Goal: Download file/media

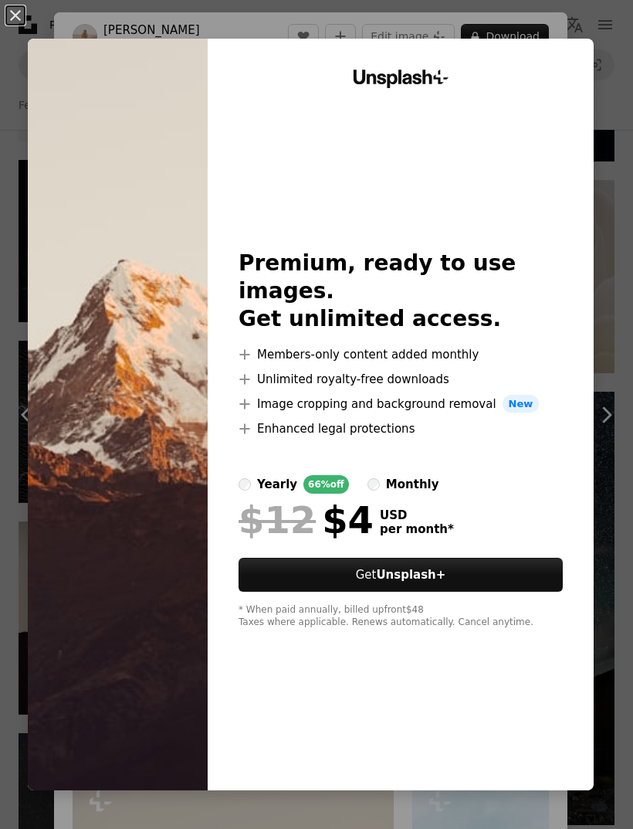
scroll to position [694, 0]
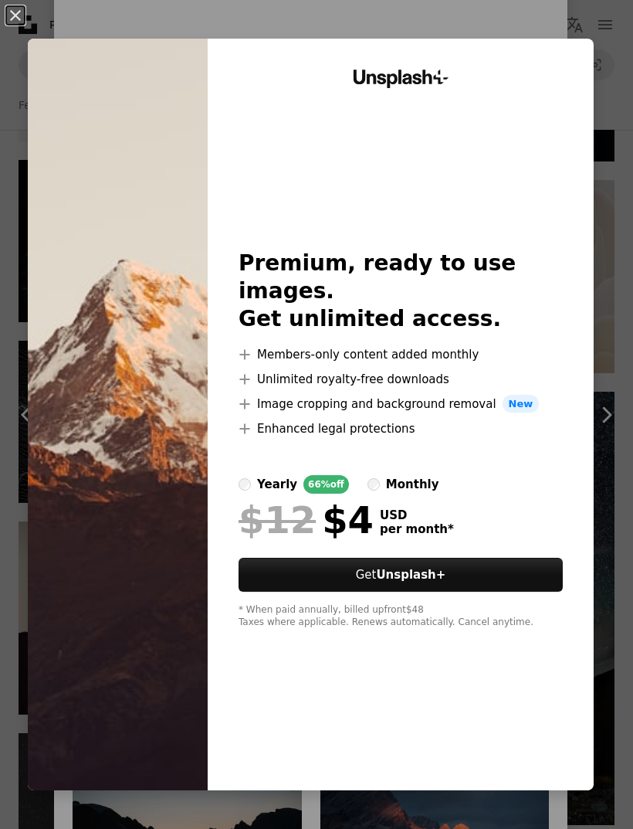
click at [631, 368] on div "An X shape Unsplash+ Premium, ready to use images. Get unlimited access. A plus…" at bounding box center [316, 414] width 633 height 829
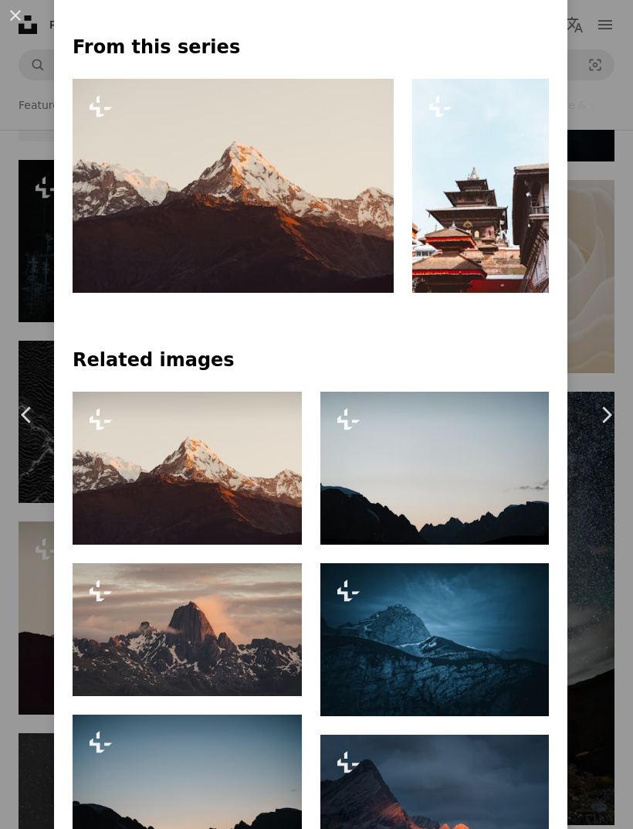
click at [630, 368] on link "Chevron right" at bounding box center [606, 415] width 54 height 148
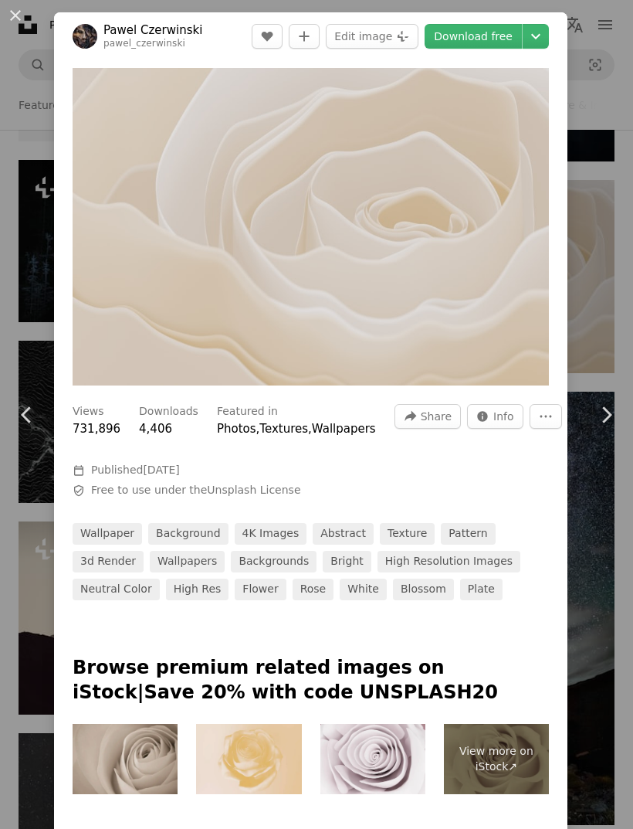
click at [616, 374] on link "Chevron right" at bounding box center [606, 415] width 54 height 148
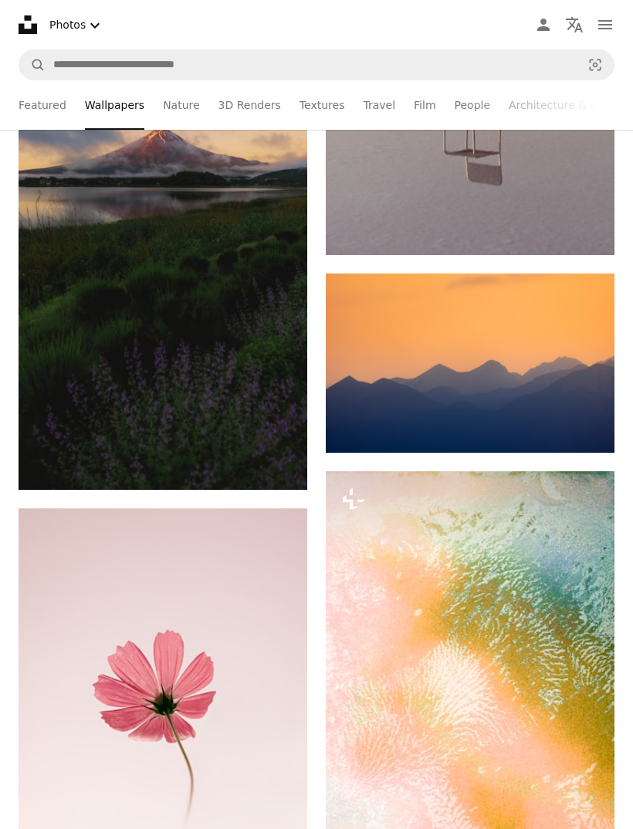
scroll to position [2313, 0]
click at [549, 376] on img at bounding box center [470, 362] width 289 height 179
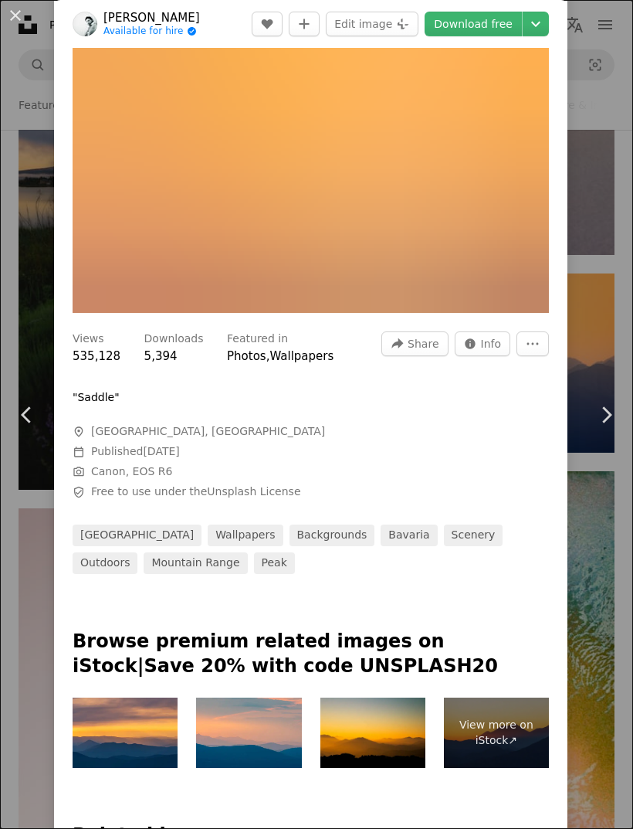
scroll to position [52, 0]
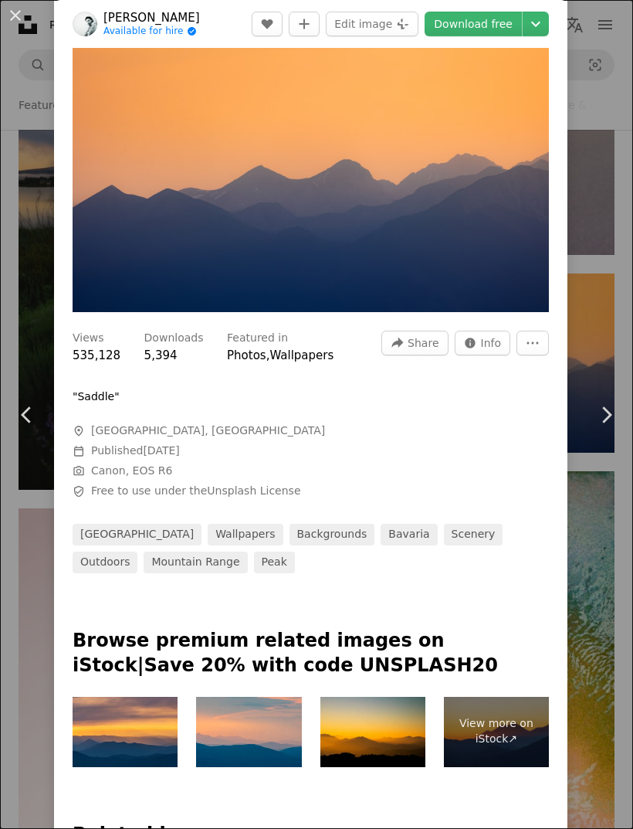
click at [631, 379] on link "Chevron right" at bounding box center [606, 415] width 54 height 148
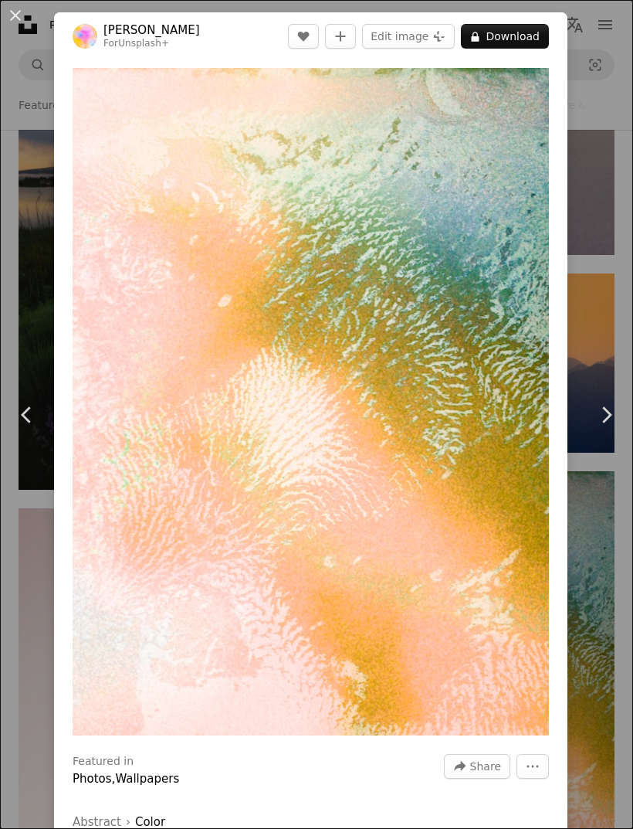
click at [631, 361] on div "An X shape Chevron left Chevron right [PERSON_NAME] For Unsplash+ A heart A plu…" at bounding box center [316, 414] width 633 height 829
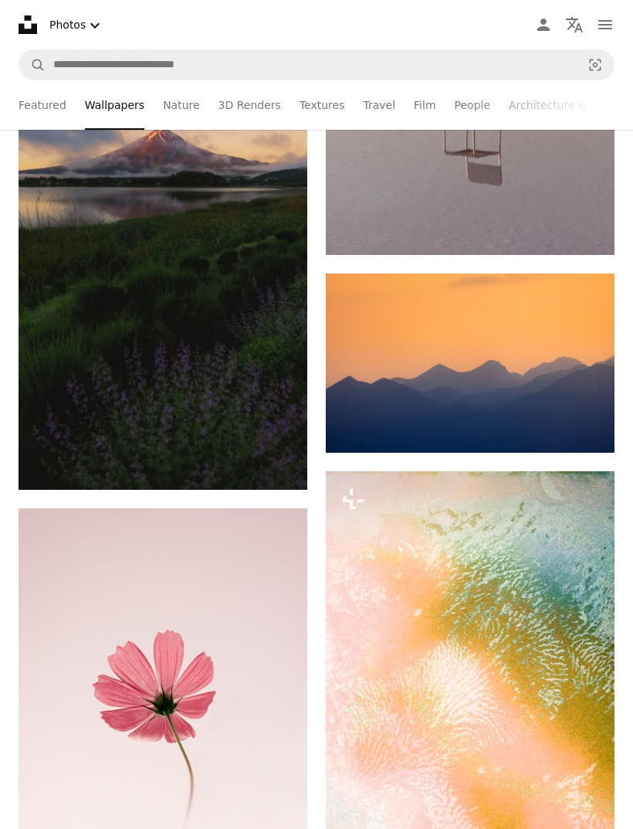
click at [542, 363] on img at bounding box center [470, 362] width 289 height 179
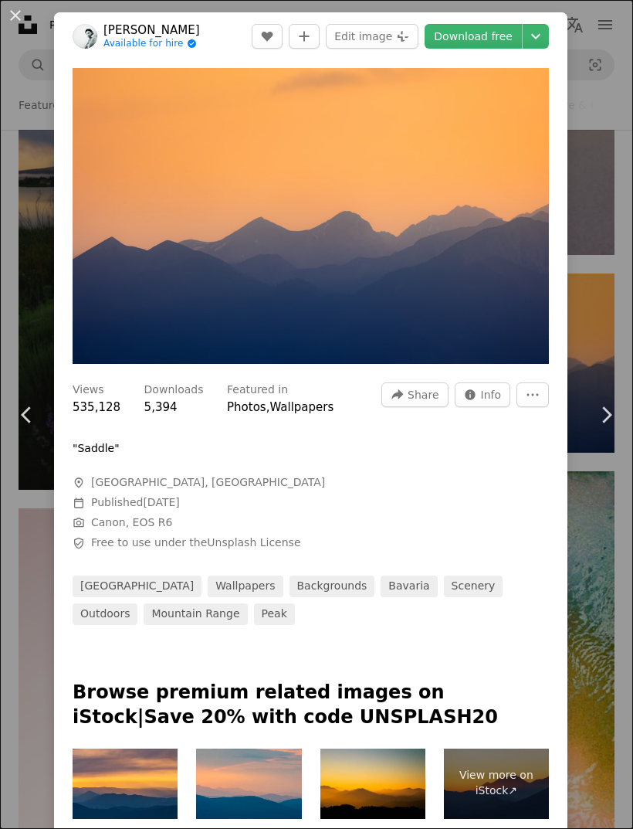
click at [602, 560] on div "An X shape Chevron left Chevron right [PERSON_NAME] Available for hire A checkm…" at bounding box center [316, 414] width 633 height 829
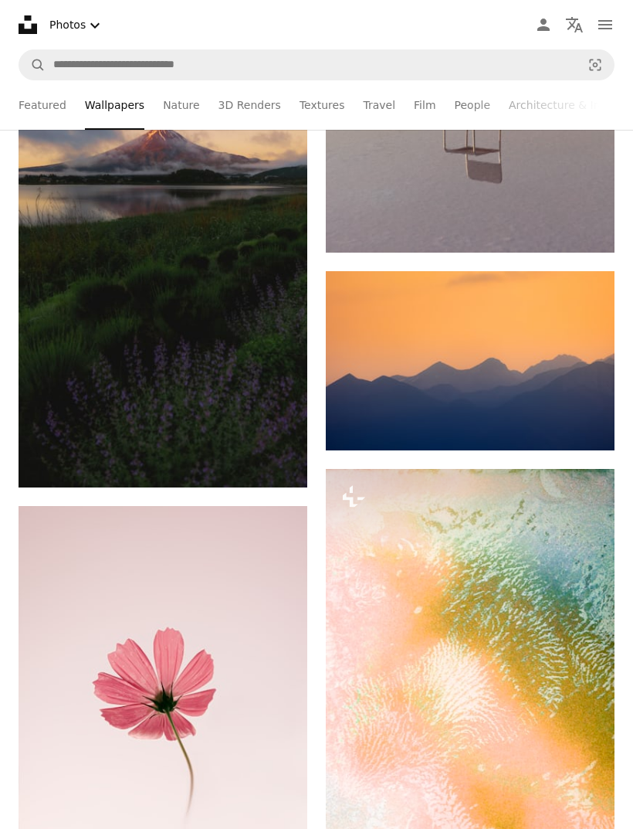
scroll to position [2315, 0]
click at [590, 412] on link "Arrow pointing down" at bounding box center [583, 422] width 31 height 25
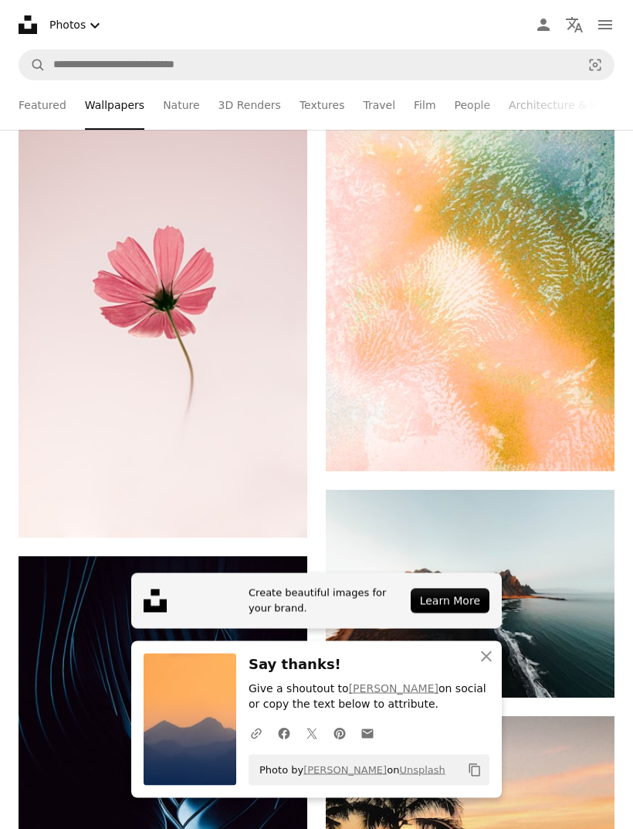
scroll to position [2717, 0]
click at [224, 490] on img at bounding box center [163, 320] width 289 height 433
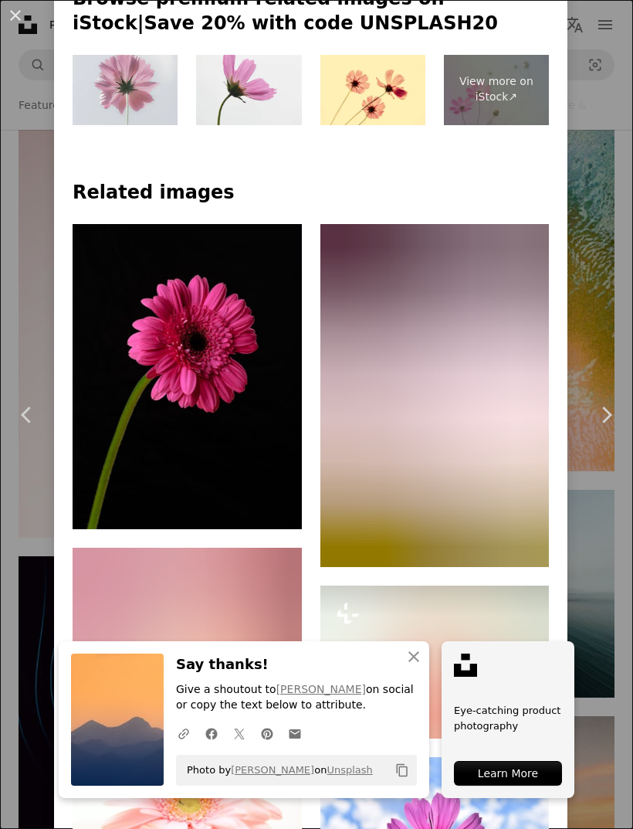
scroll to position [1017, 0]
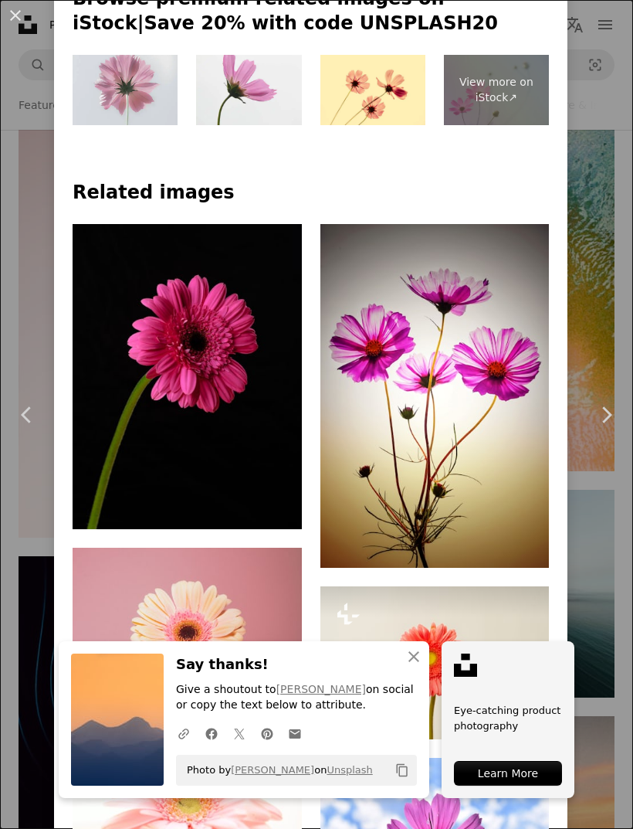
click at [611, 489] on link "Chevron right" at bounding box center [606, 415] width 54 height 148
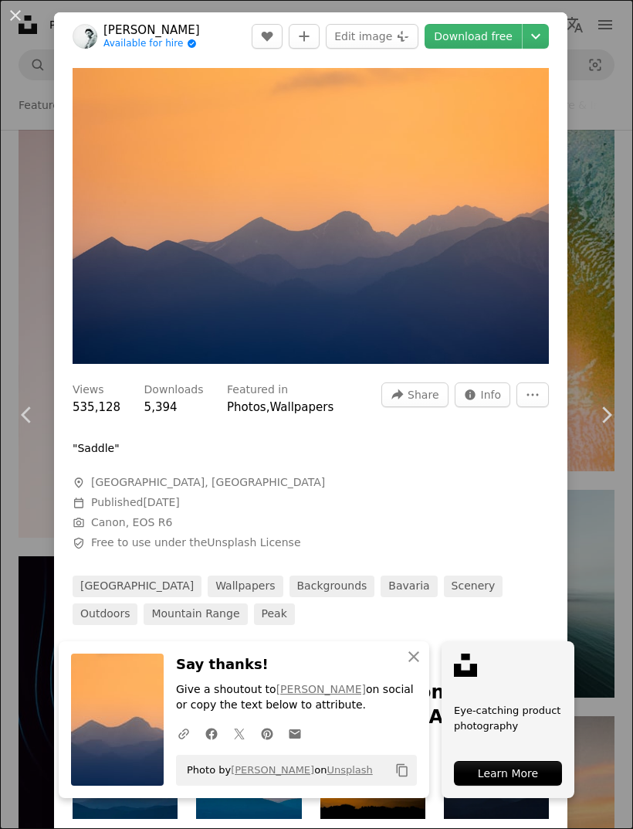
click at [11, 13] on button "An X shape" at bounding box center [15, 15] width 19 height 19
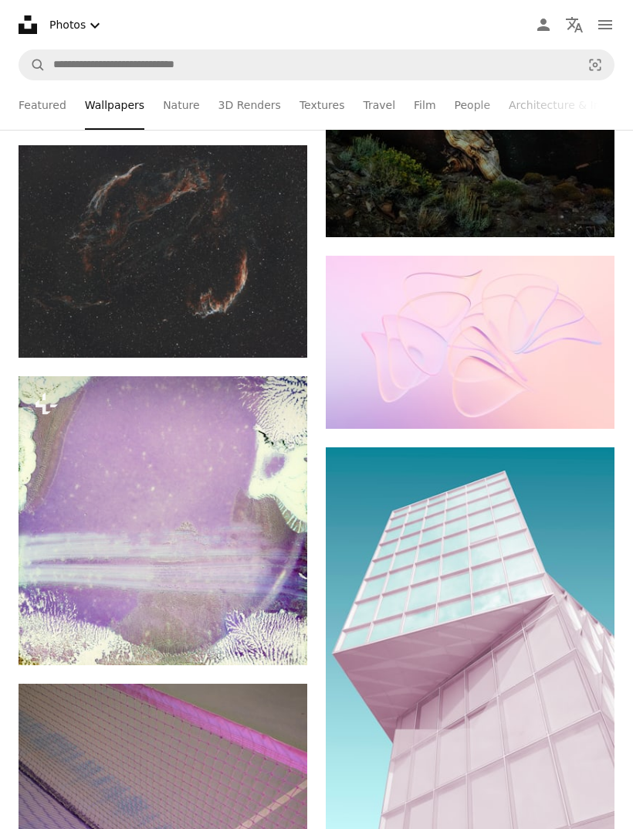
scroll to position [1283, 0]
click at [502, 589] on img at bounding box center [470, 639] width 289 height 385
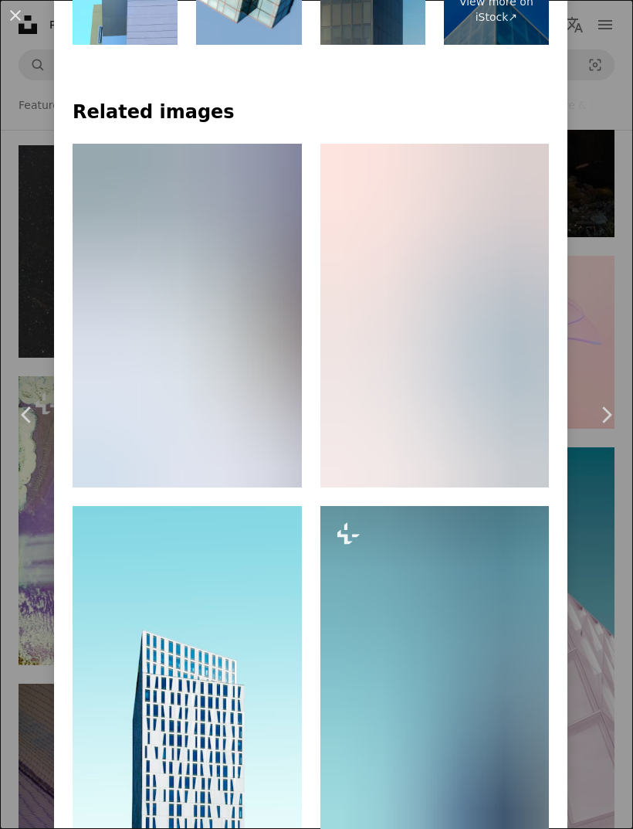
scroll to position [1068, 0]
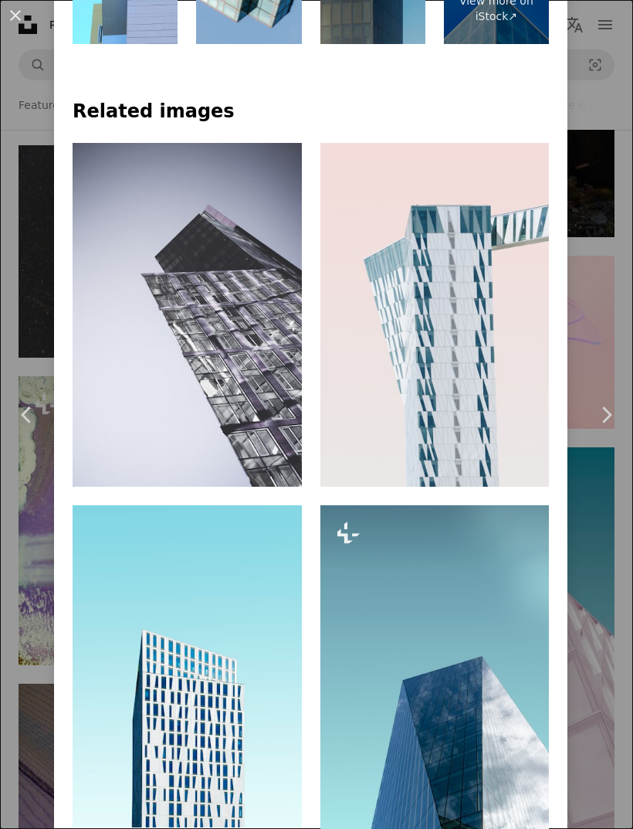
click at [616, 489] on link "Chevron right" at bounding box center [606, 415] width 54 height 148
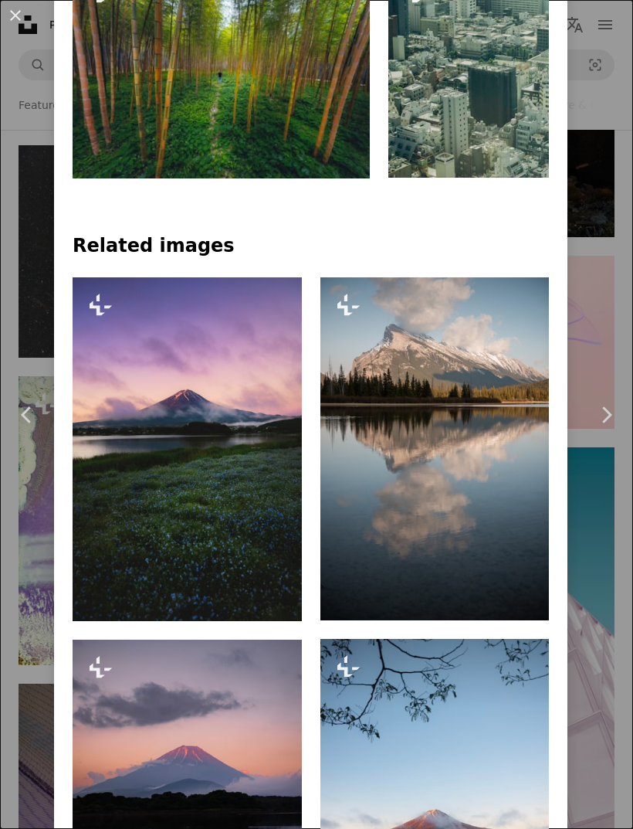
scroll to position [1147, 0]
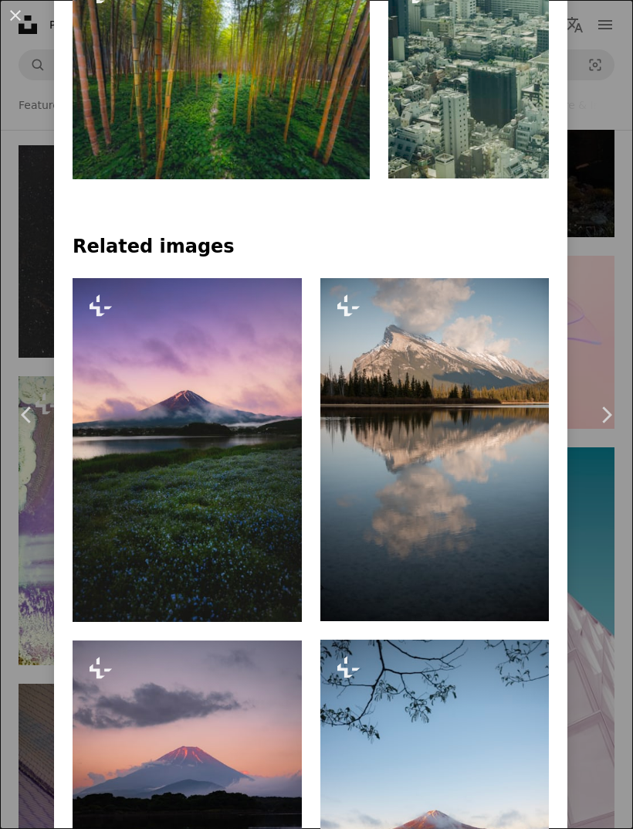
click at [606, 572] on div "An X shape Chevron left Chevron right [PERSON_NAME] For Unsplash+ A heart A plu…" at bounding box center [316, 414] width 633 height 829
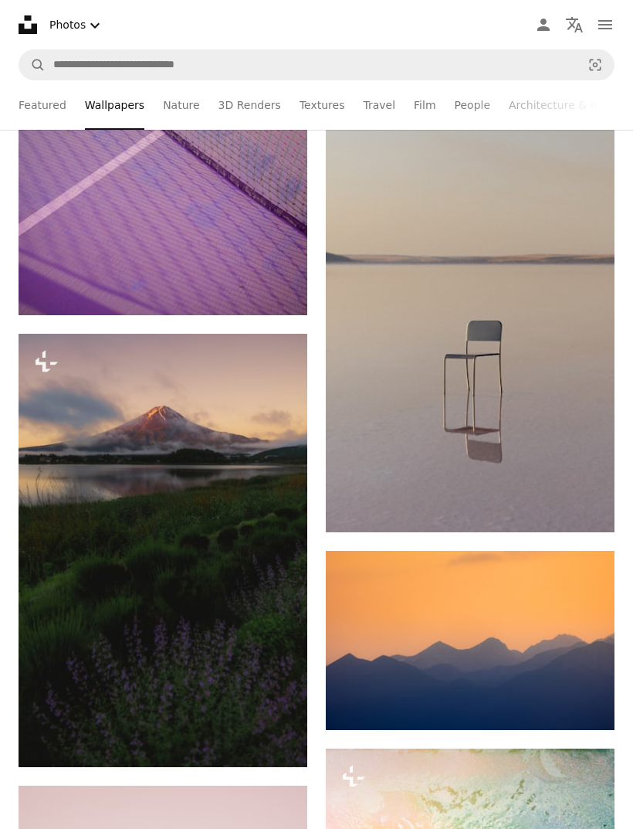
scroll to position [2037, 0]
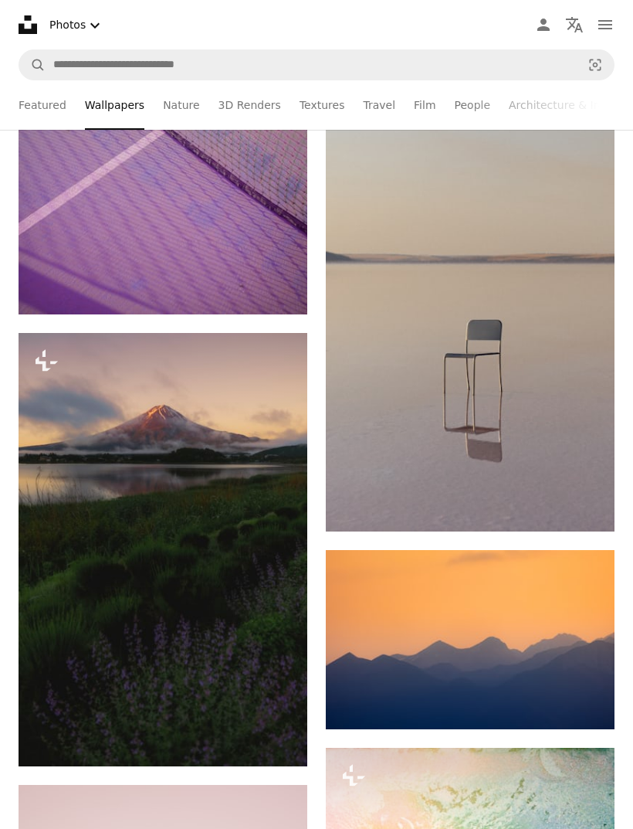
click at [553, 412] on img at bounding box center [470, 314] width 289 height 433
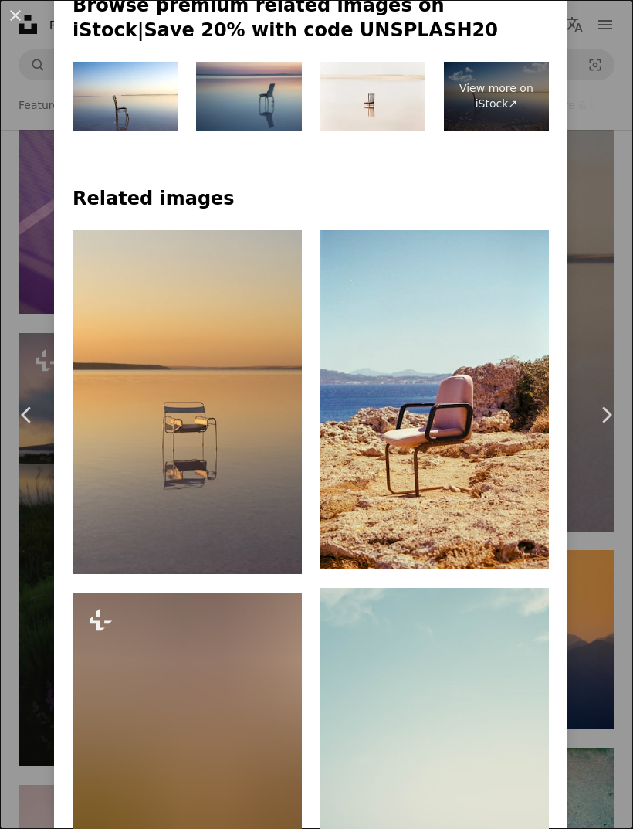
scroll to position [1161, 0]
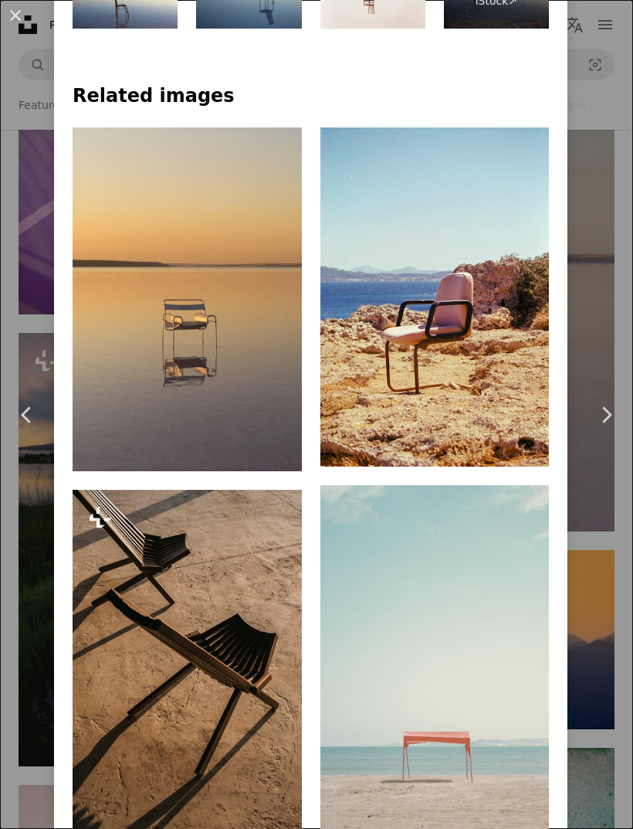
click at [500, 397] on img at bounding box center [434, 296] width 229 height 338
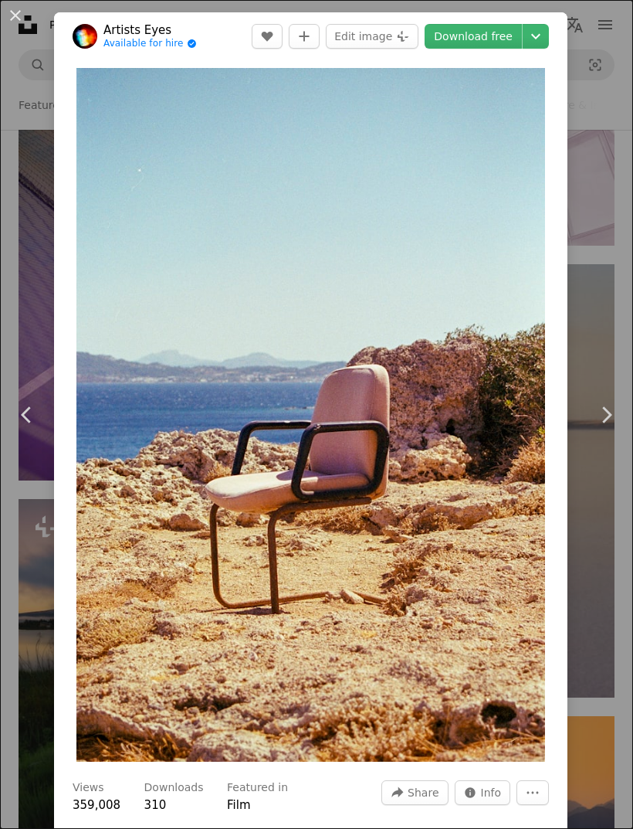
scroll to position [1870, 0]
click at [537, 86] on img "Zoom in on this image" at bounding box center [311, 415] width 470 height 694
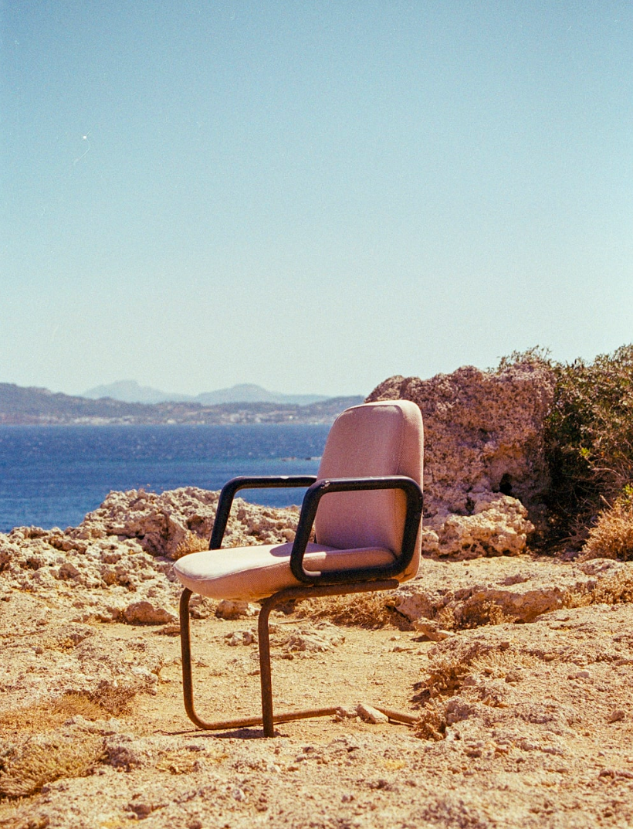
scroll to position [54, 0]
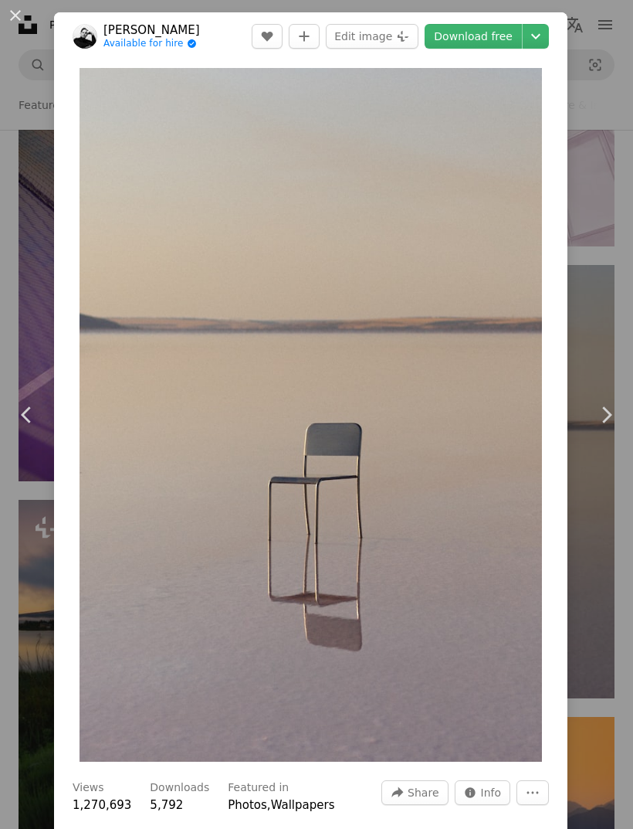
scroll to position [2086, 0]
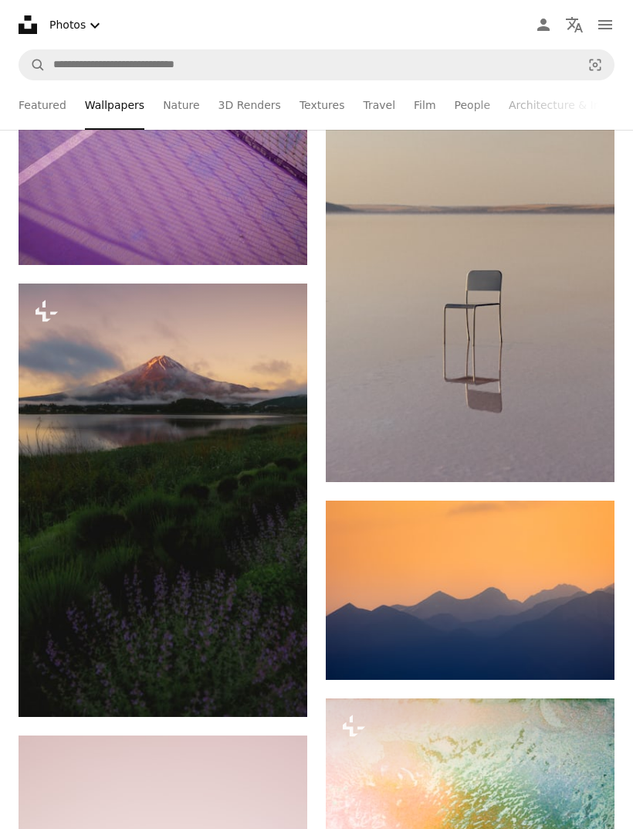
click at [523, 342] on img at bounding box center [470, 265] width 289 height 433
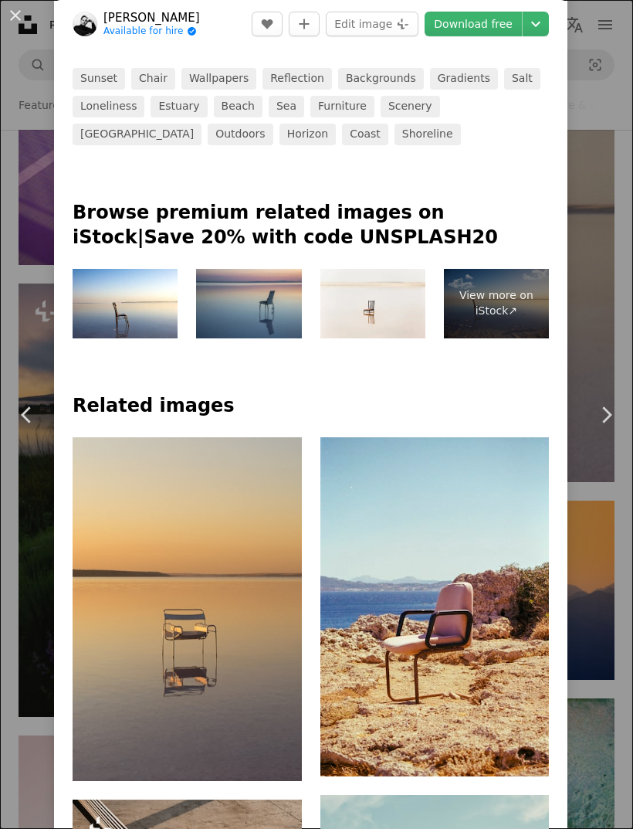
scroll to position [981, 0]
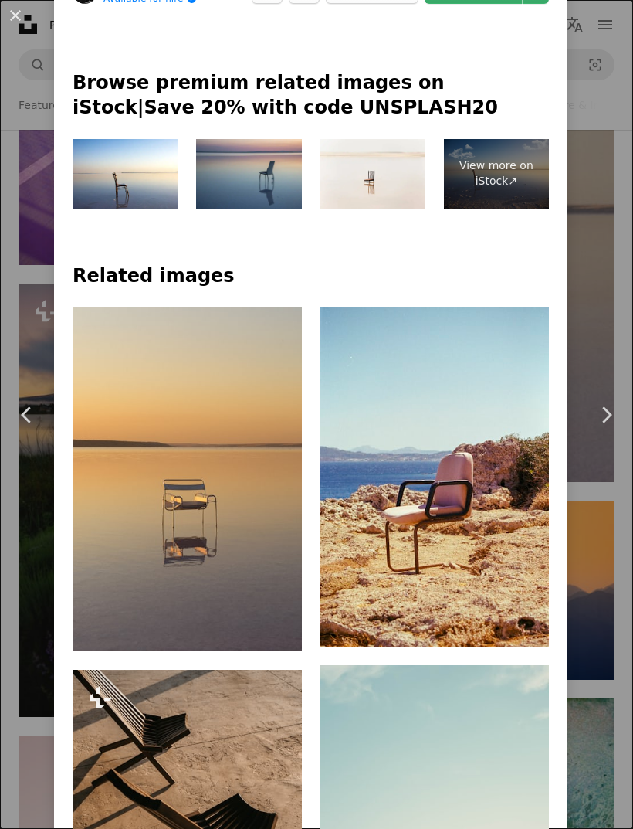
click at [615, 289] on div "An X shape Chevron left Chevron right [PERSON_NAME] Available for hire A checkm…" at bounding box center [316, 414] width 633 height 829
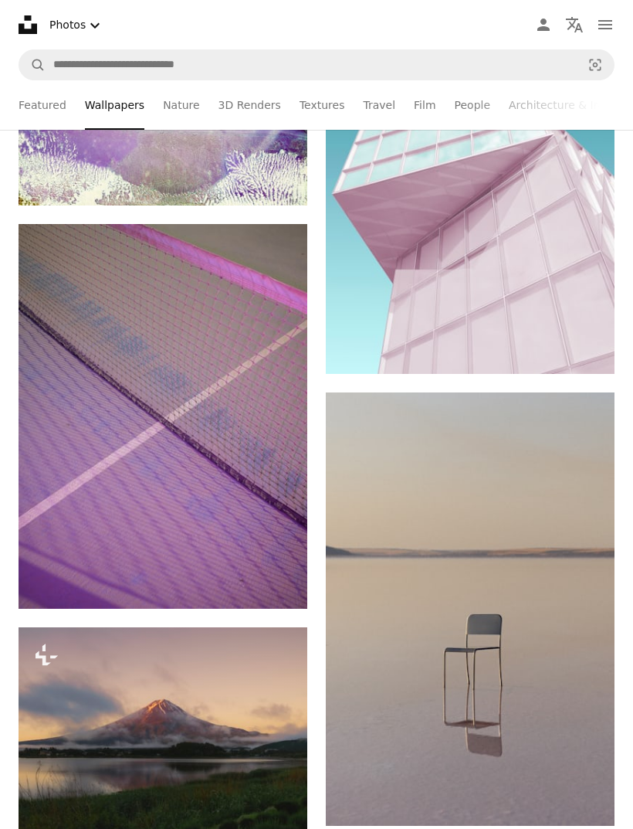
scroll to position [1741, 0]
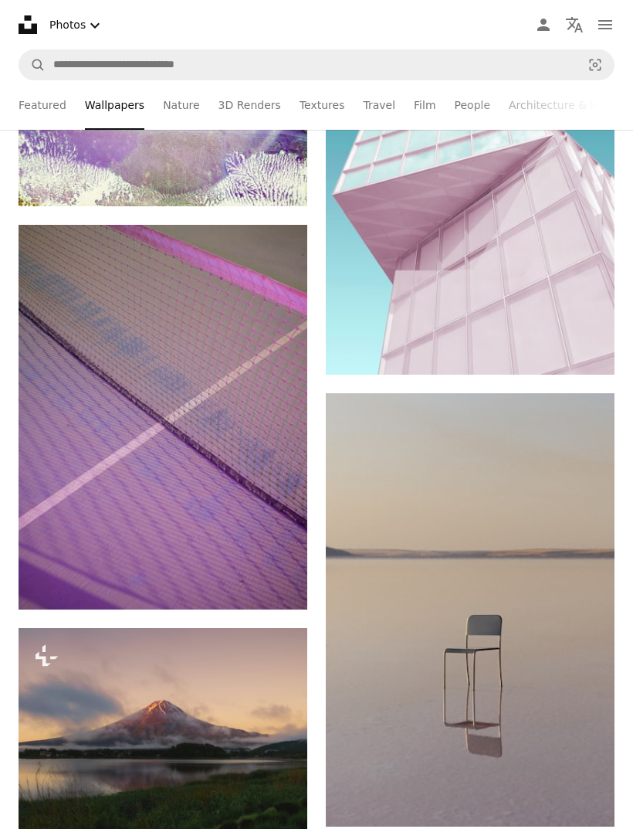
click at [268, 561] on img at bounding box center [163, 417] width 289 height 385
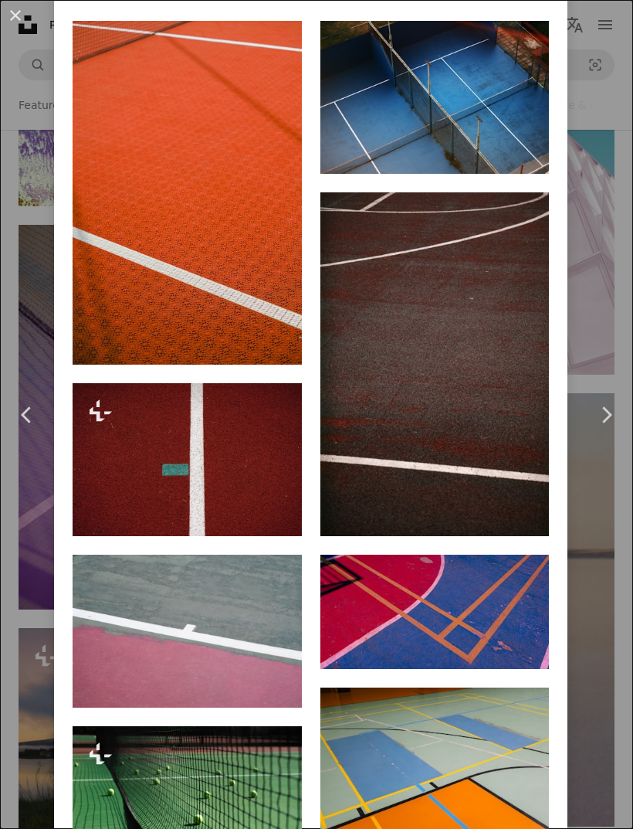
scroll to position [1211, 0]
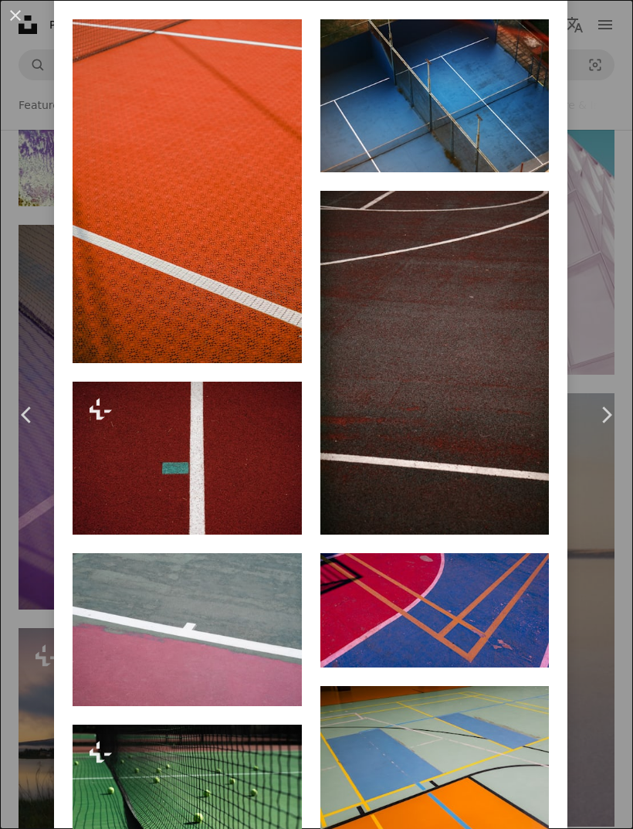
click at [622, 312] on div "An X shape Chevron left Chevron right [PERSON_NAME] Available for hire A checkm…" at bounding box center [316, 414] width 633 height 829
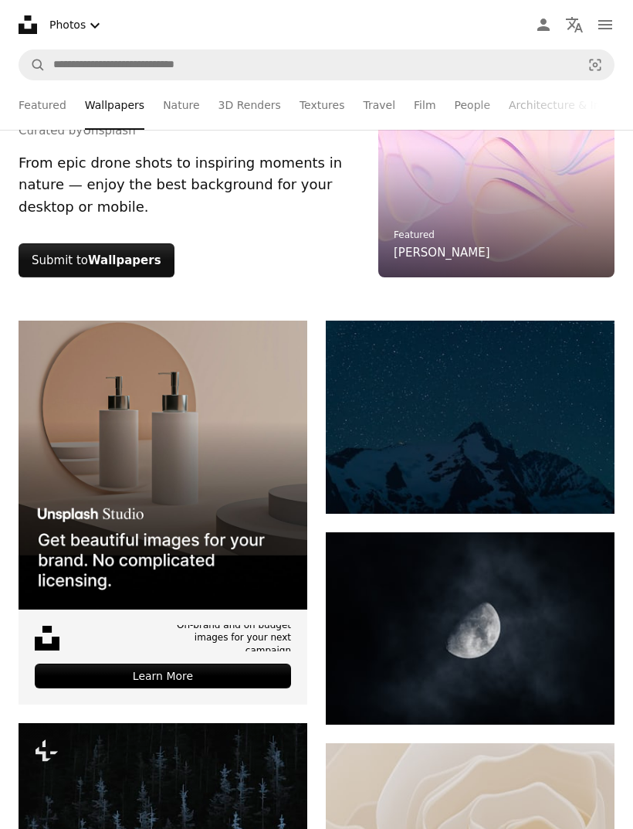
scroll to position [123, 0]
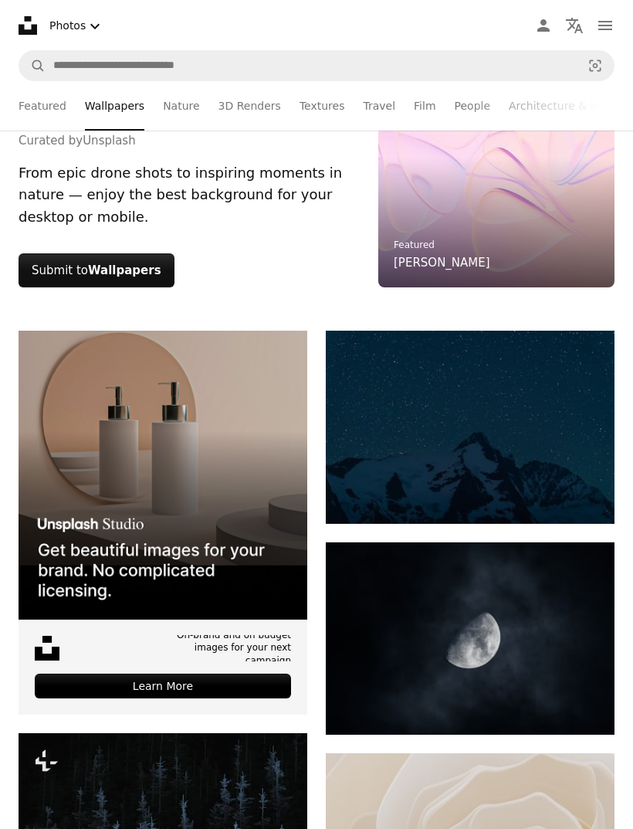
click at [503, 635] on img at bounding box center [470, 637] width 289 height 193
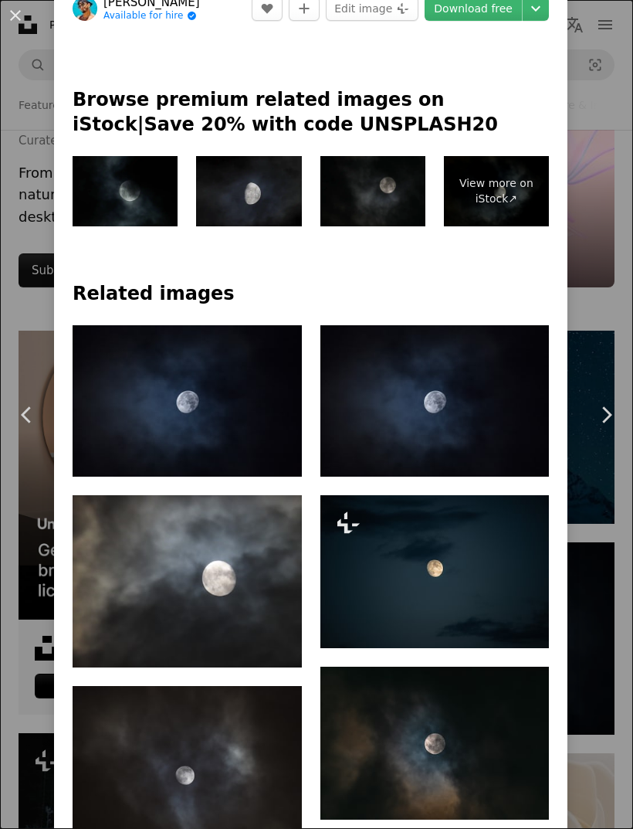
scroll to position [569, 0]
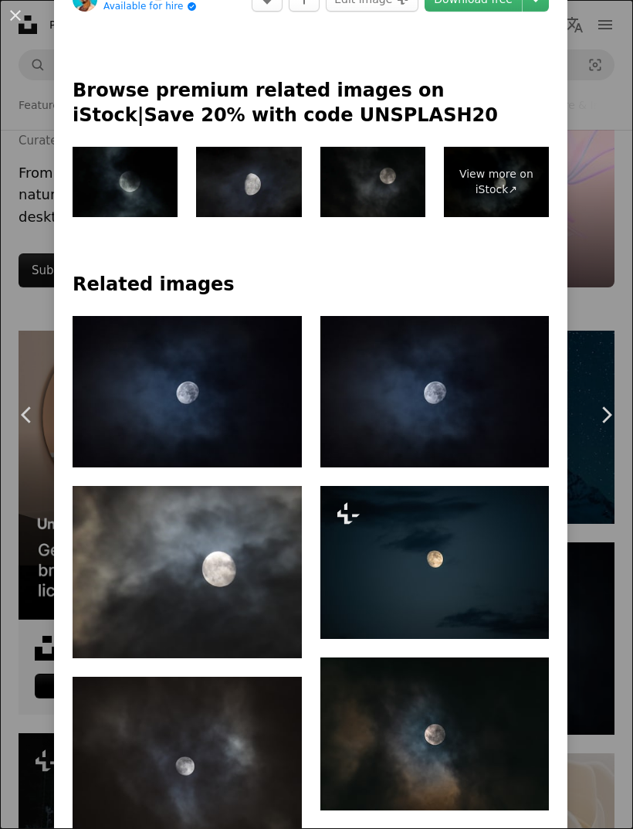
click at [608, 340] on div "An X shape Chevron left Chevron right [PERSON_NAME] Available for hire A checkm…" at bounding box center [316, 414] width 633 height 829
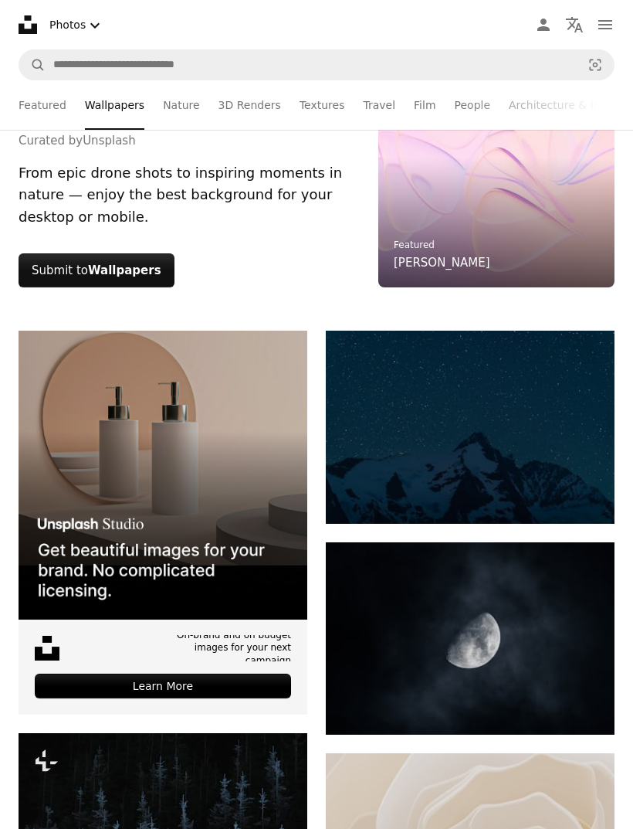
click at [608, 340] on img at bounding box center [470, 427] width 289 height 193
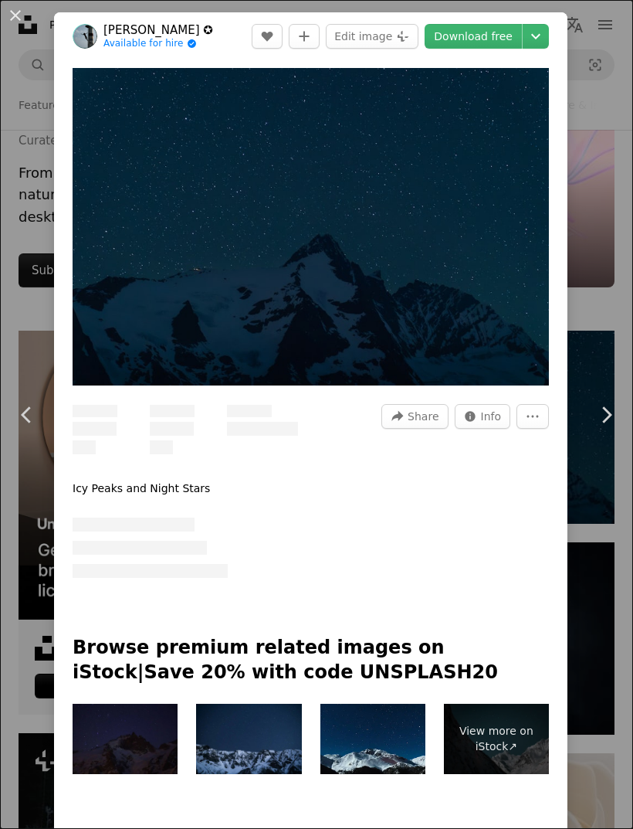
click at [623, 323] on div "An X shape Chevron left Chevron right [PERSON_NAME] ✪ Available for hire A chec…" at bounding box center [316, 414] width 633 height 829
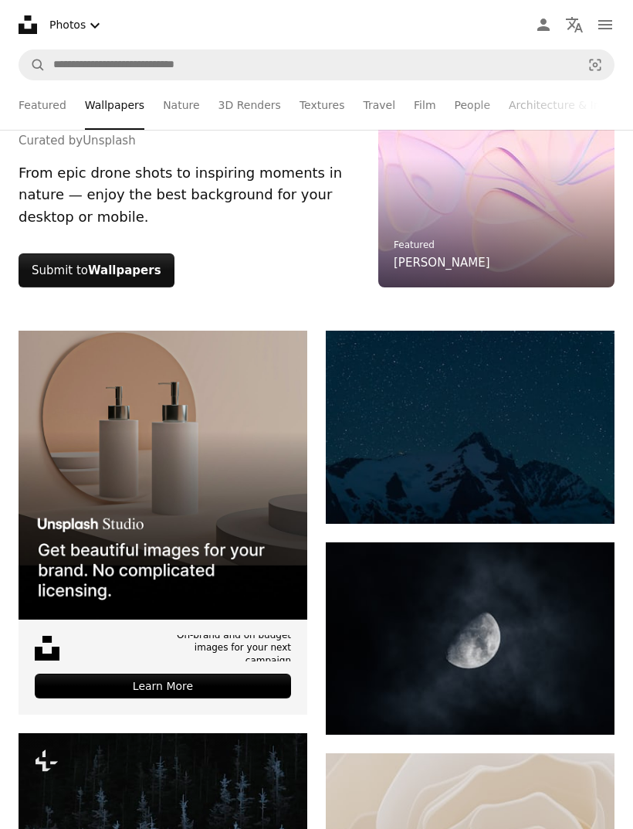
click at [628, 321] on div "Wallpapers Curated by Unsplash From epic drone shots to inspiring moments in na…" at bounding box center [316, 169] width 633 height 323
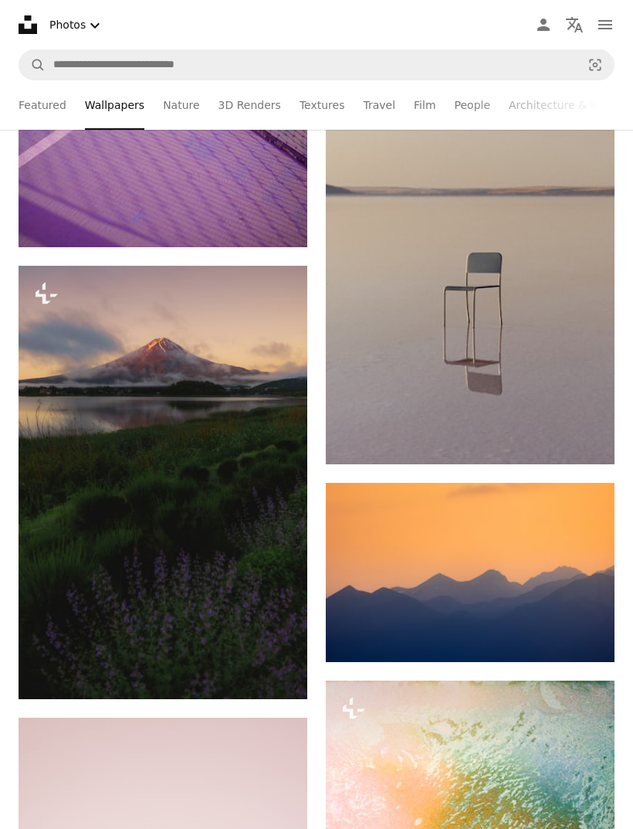
scroll to position [2104, 0]
click at [561, 381] on img at bounding box center [470, 247] width 289 height 433
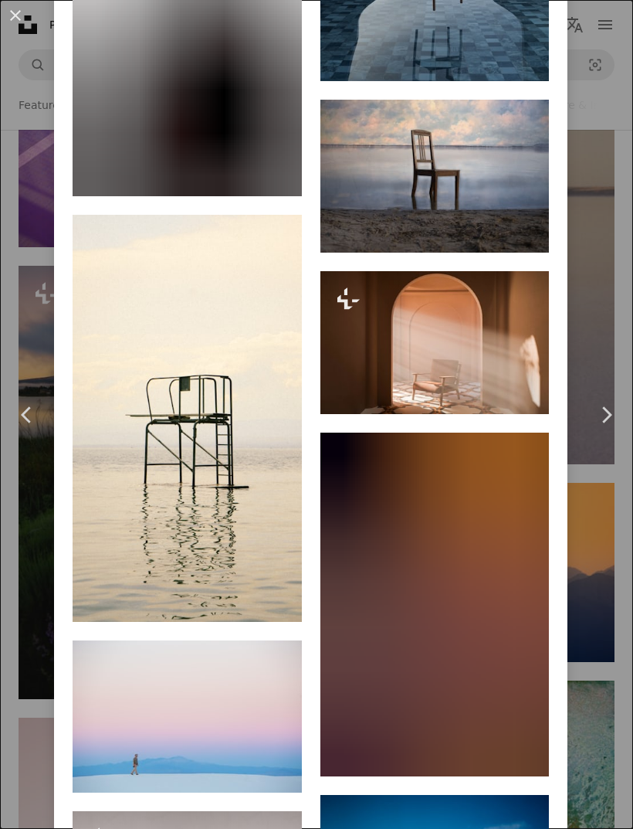
scroll to position [4028, 0]
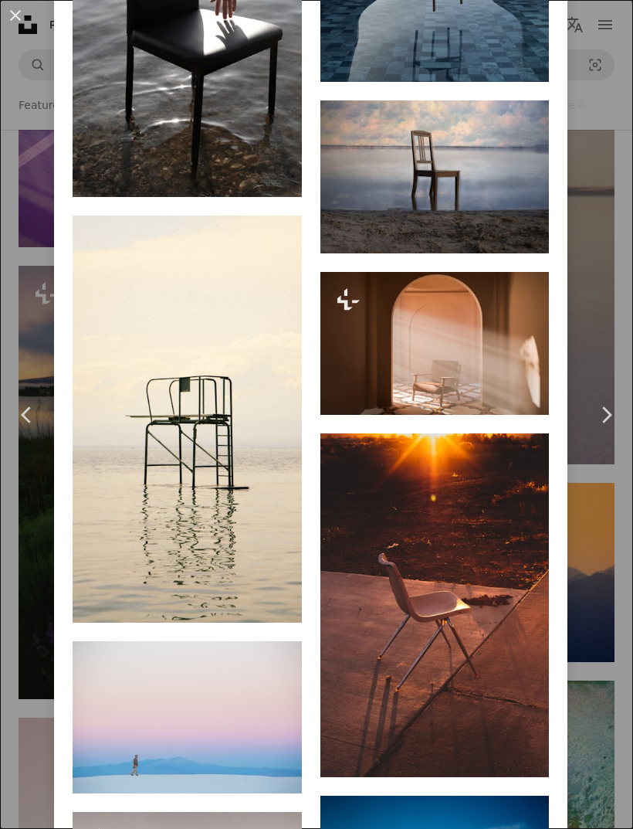
click at [499, 415] on img at bounding box center [434, 343] width 229 height 143
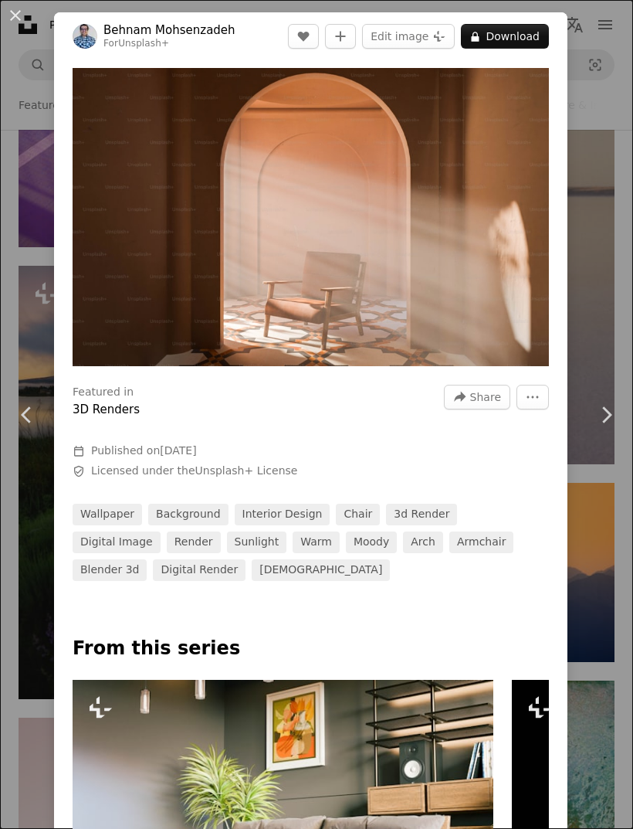
click at [615, 327] on div "An X shape Chevron left Chevron right [PERSON_NAME] For Unsplash+ A heart A plu…" at bounding box center [316, 414] width 633 height 829
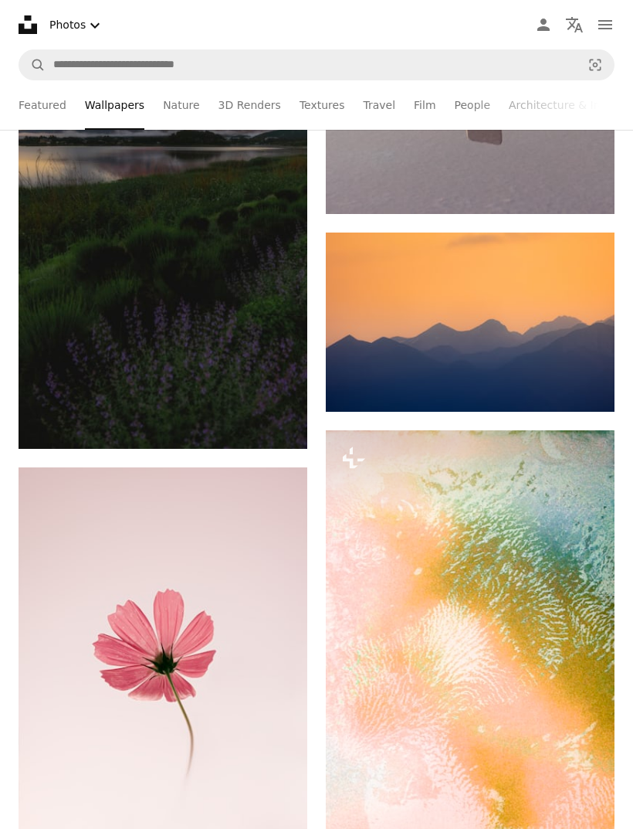
scroll to position [2354, 0]
click at [103, 198] on img at bounding box center [163, 231] width 289 height 433
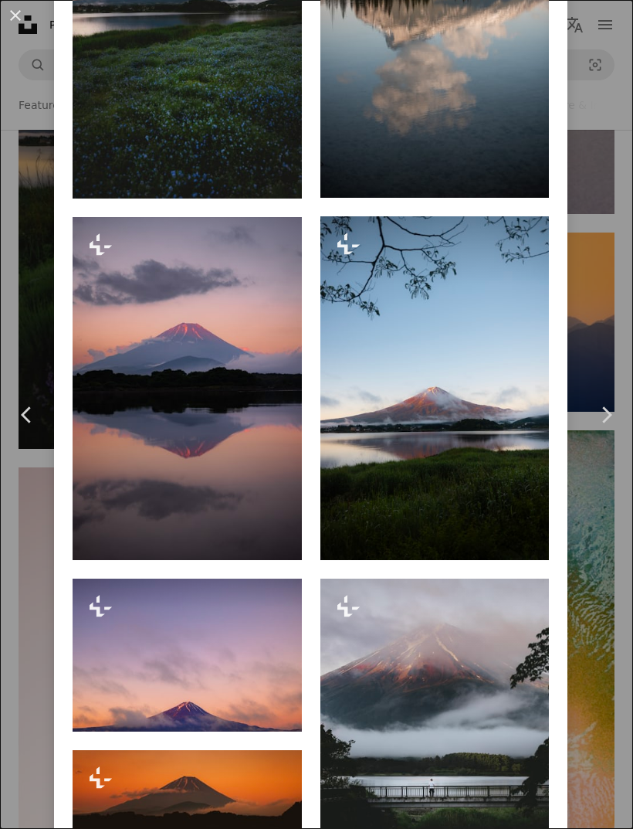
scroll to position [1574, 0]
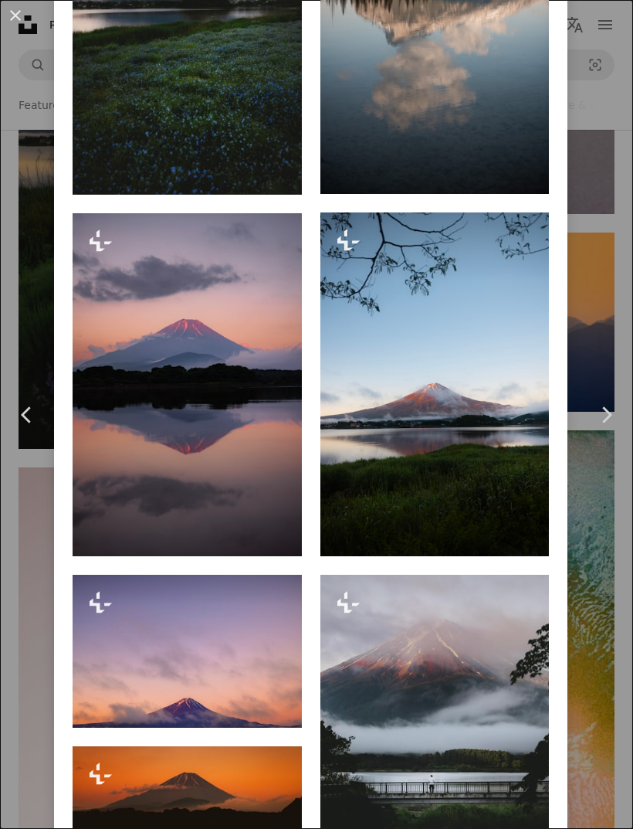
click at [496, 426] on img at bounding box center [434, 384] width 229 height 344
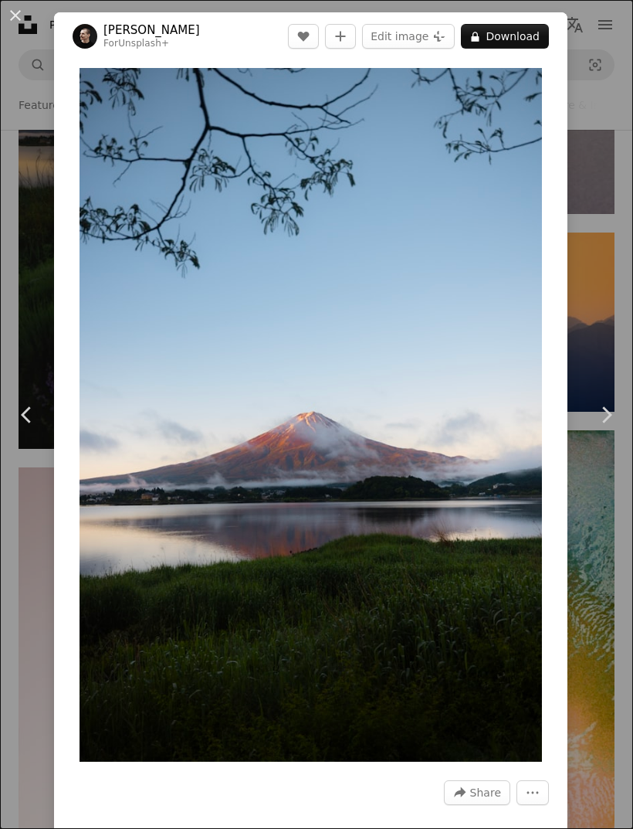
click at [592, 306] on div "An X shape Chevron left Chevron right [PERSON_NAME] For Unsplash+ A heart A plu…" at bounding box center [316, 414] width 633 height 829
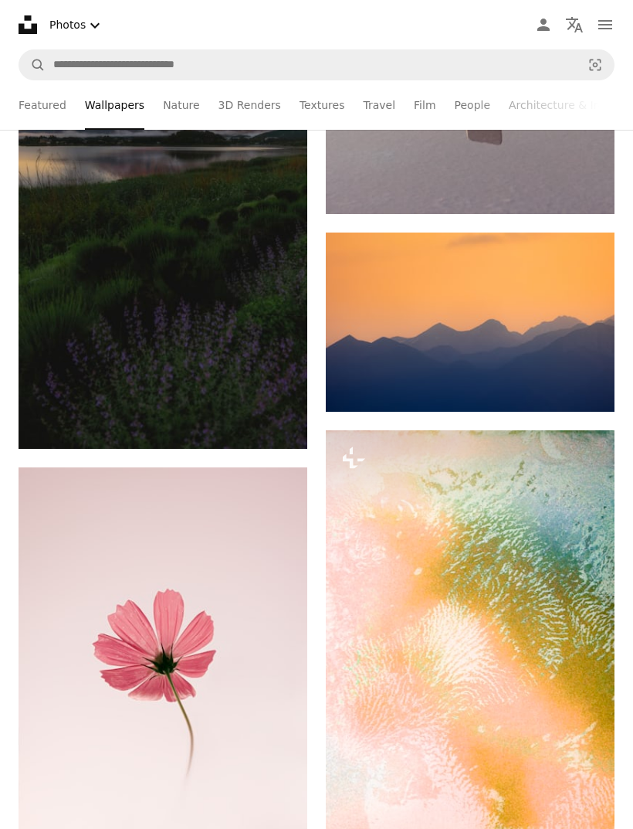
click at [97, 186] on img at bounding box center [163, 231] width 289 height 433
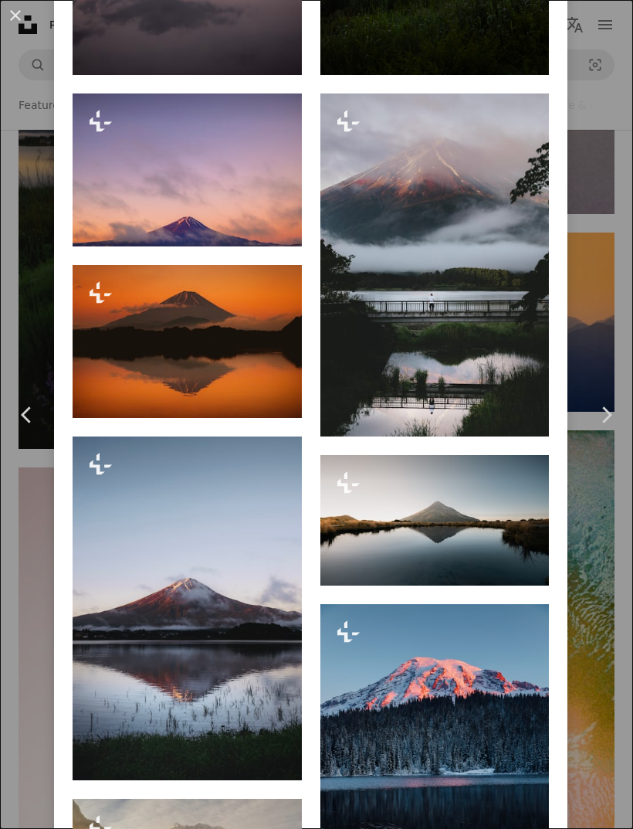
scroll to position [2057, 0]
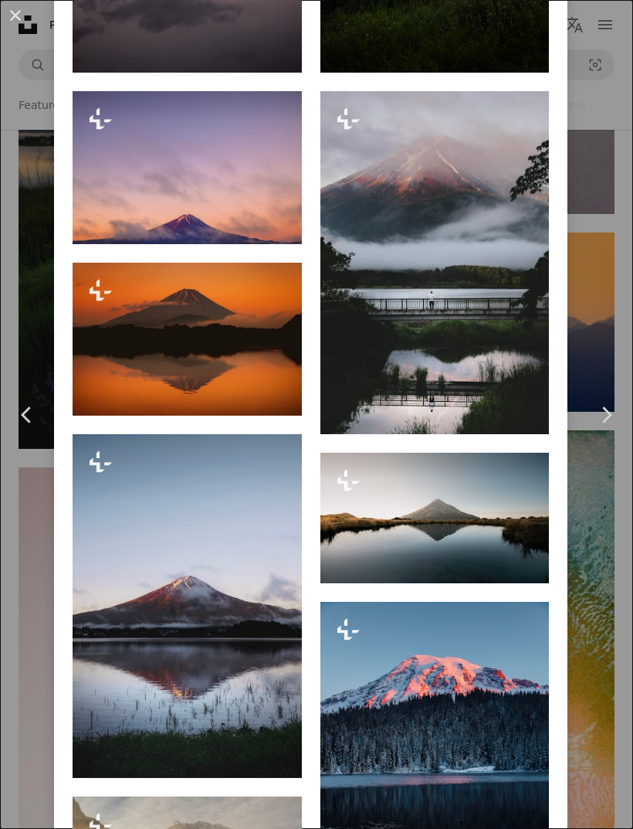
click at [131, 187] on img at bounding box center [187, 167] width 229 height 153
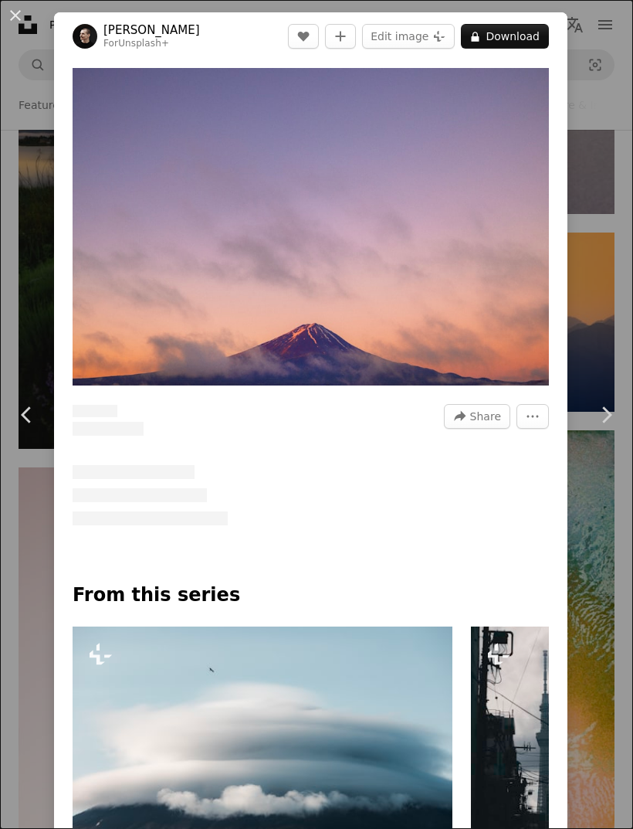
click at [137, 187] on img "Zoom in on this image" at bounding box center [311, 226] width 476 height 317
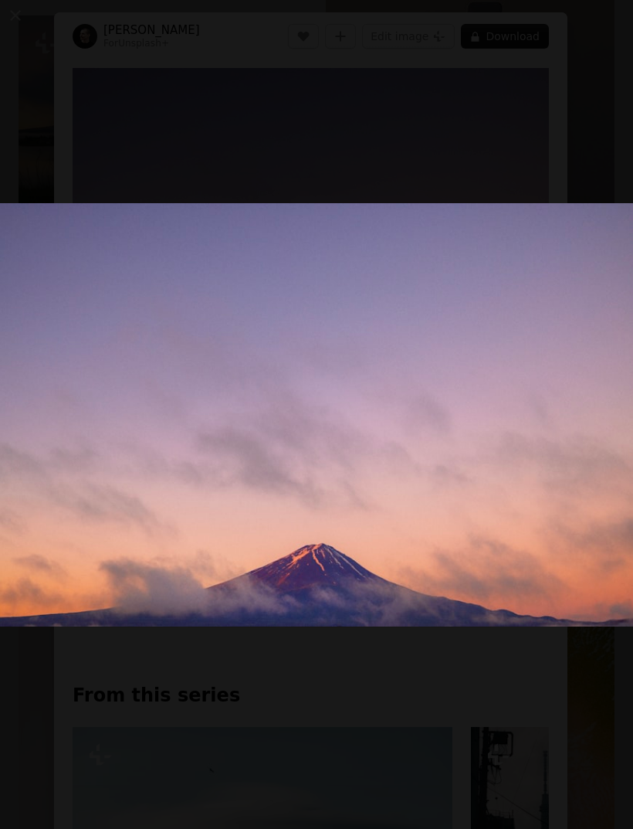
click at [508, 390] on img "Zoom out on this image" at bounding box center [316, 414] width 635 height 423
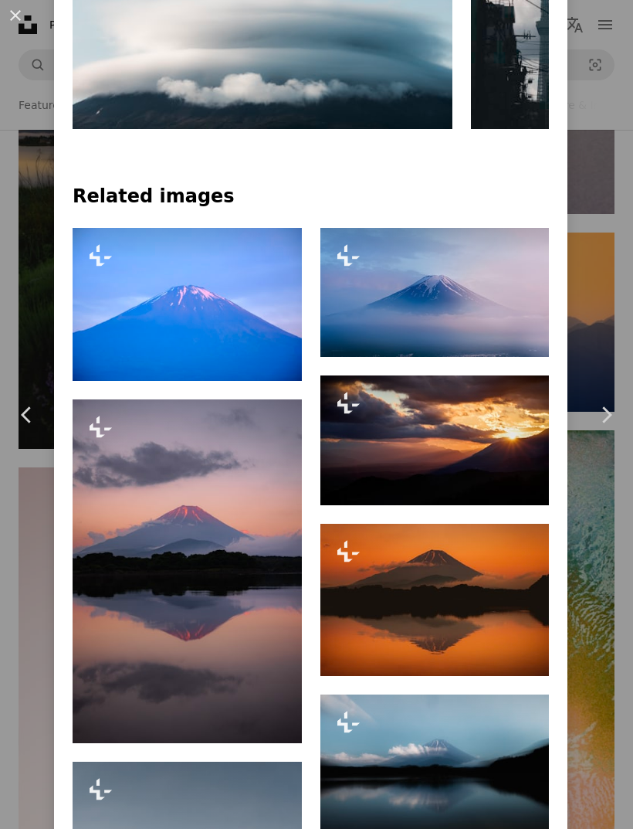
click at [143, 217] on div at bounding box center [311, 218] width 476 height 19
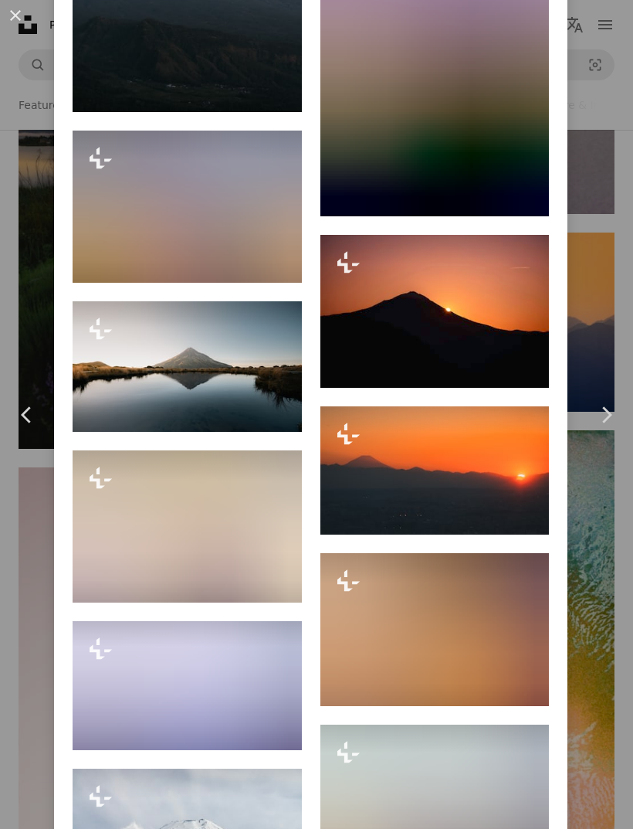
scroll to position [1813, 0]
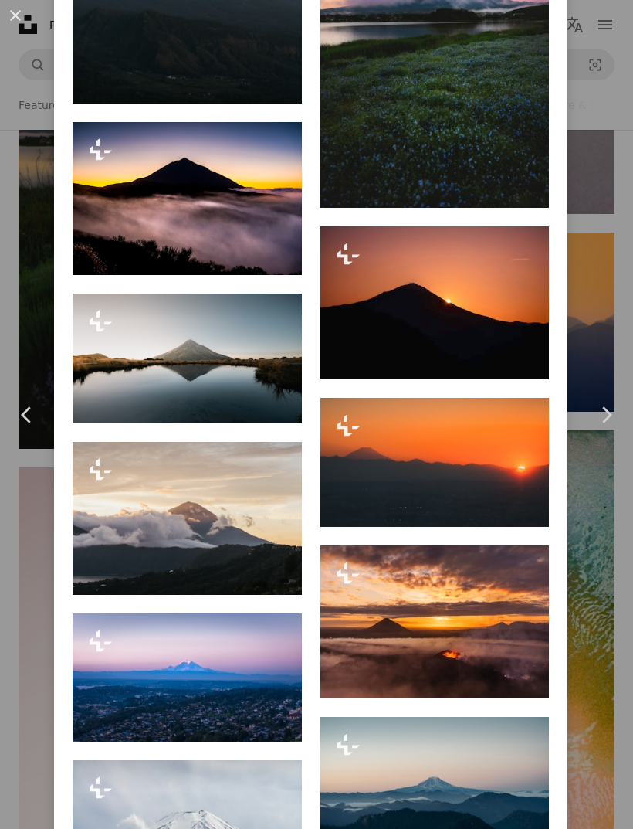
click at [610, 290] on div "An X shape Chevron left Chevron right [PERSON_NAME] For Unsplash+ A heart A plu…" at bounding box center [316, 414] width 633 height 829
